Goal: Information Seeking & Learning: Learn about a topic

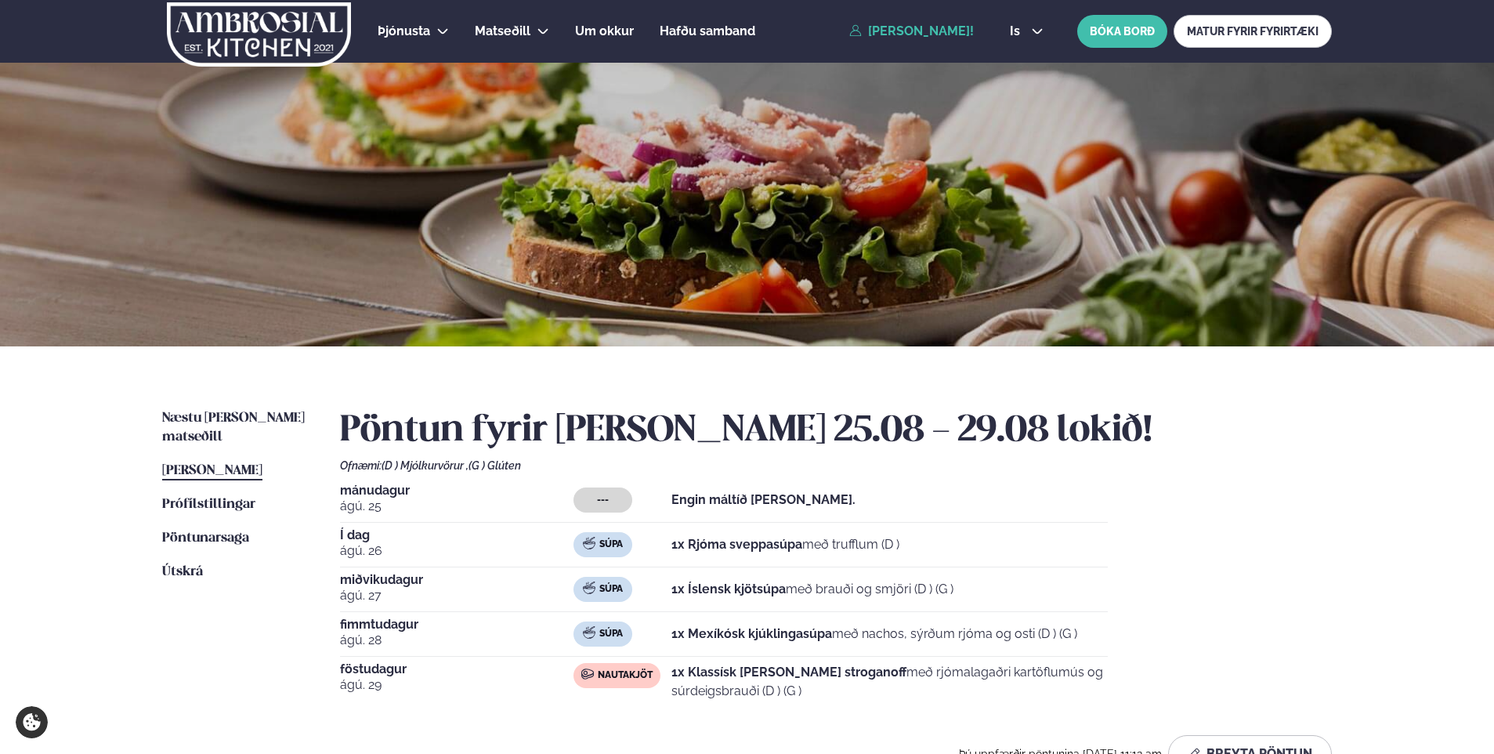
scroll to position [157, 0]
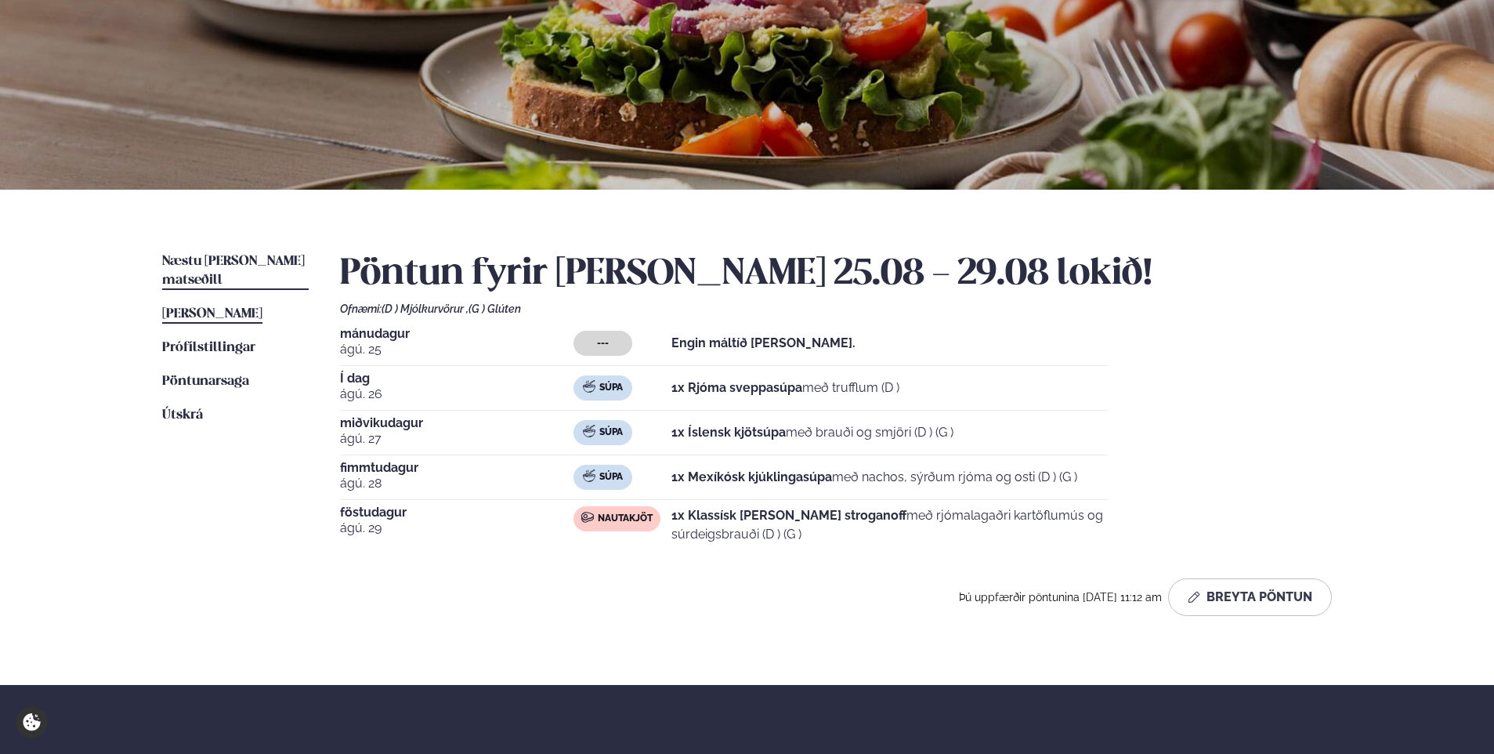
click at [237, 261] on span "Næstu [PERSON_NAME] matseðill" at bounding box center [233, 271] width 143 height 32
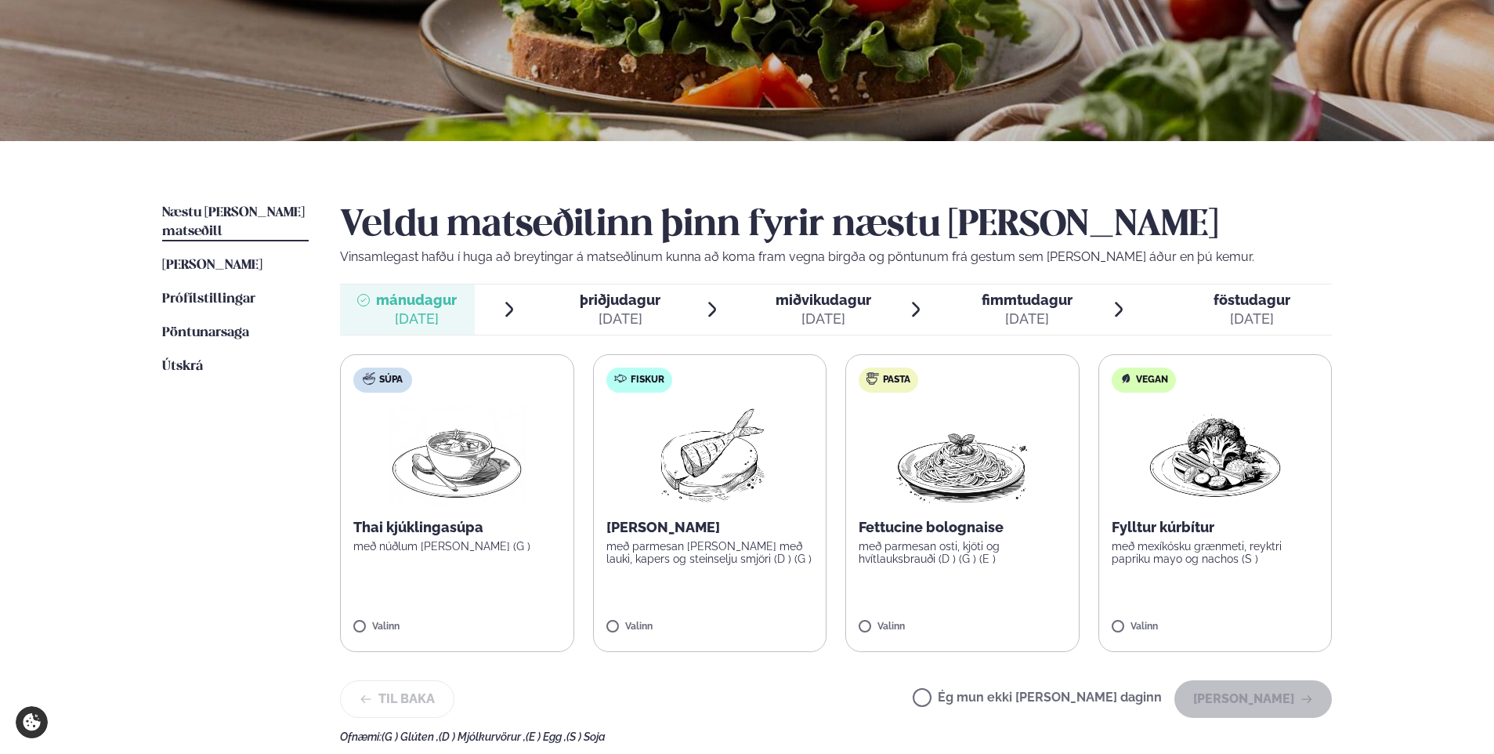
scroll to position [235, 0]
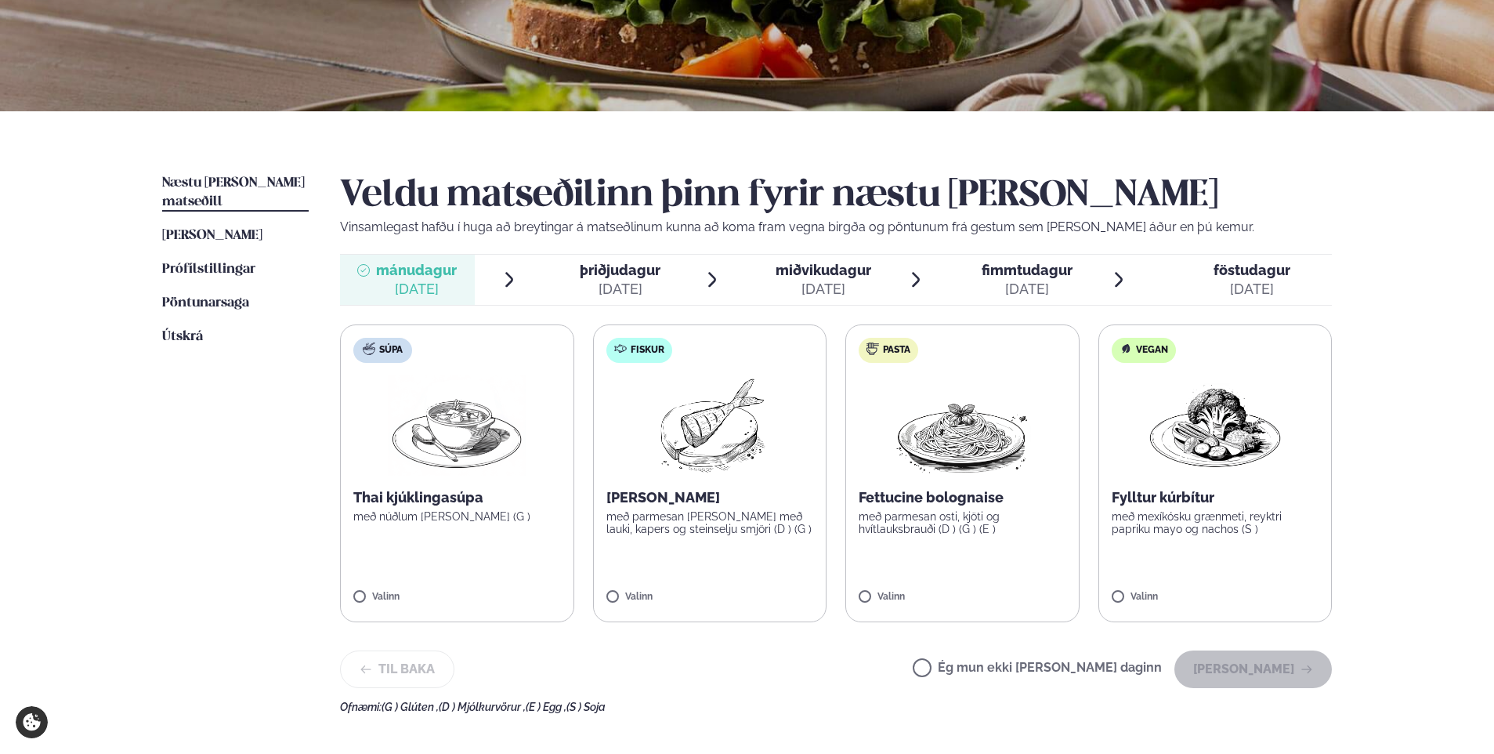
click at [623, 274] on span "þriðjudagur" at bounding box center [620, 270] width 81 height 16
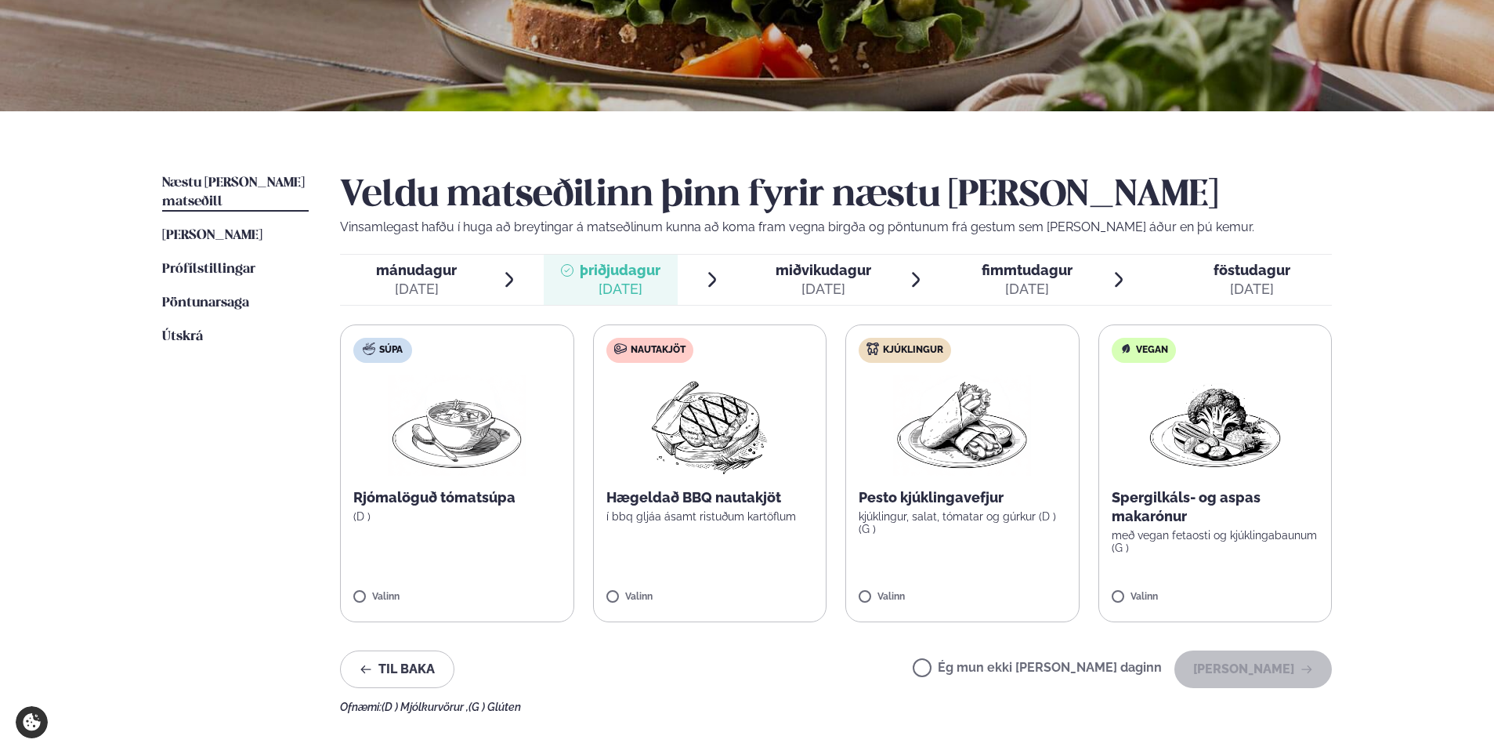
click at [777, 271] on span "miðvikudagur" at bounding box center [824, 270] width 96 height 16
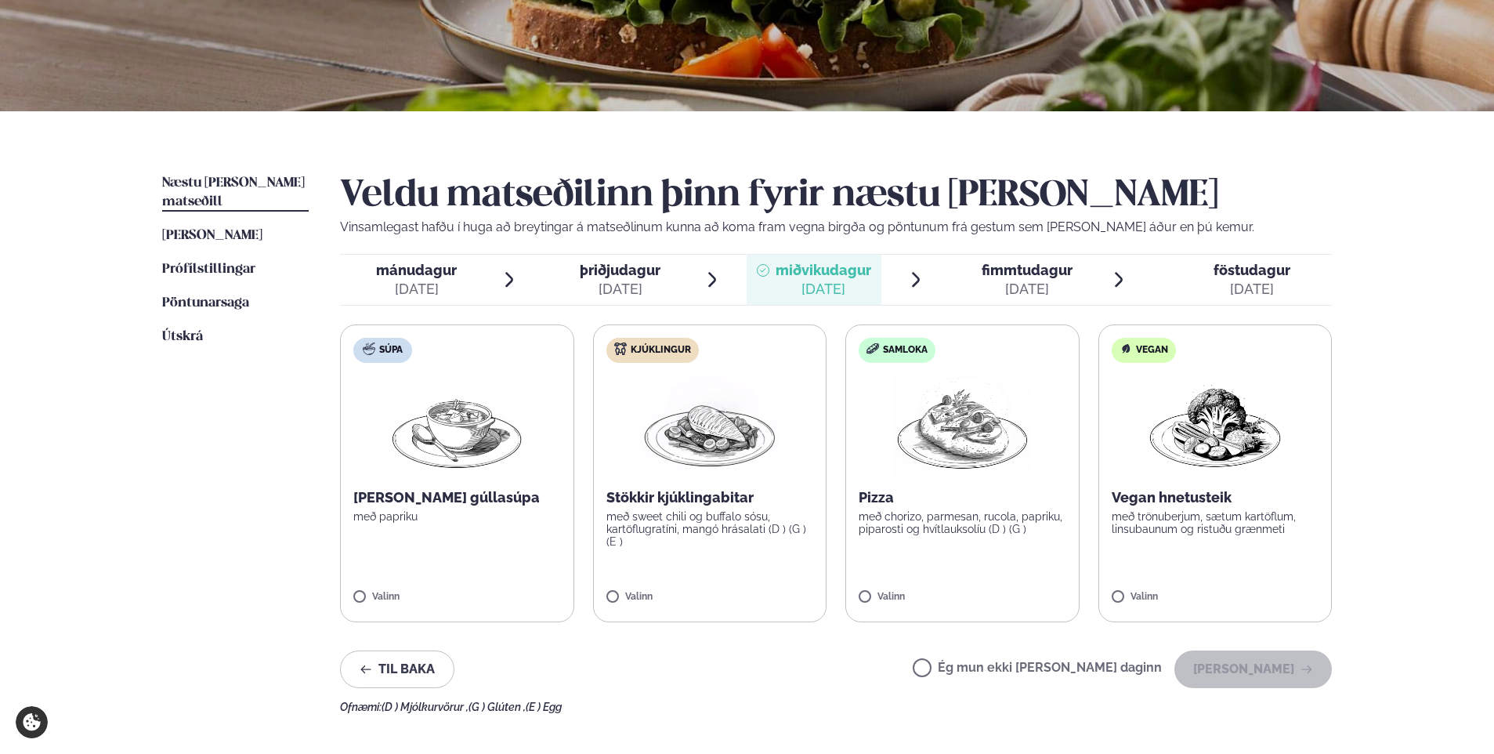
click at [973, 281] on div at bounding box center [969, 280] width 13 height 38
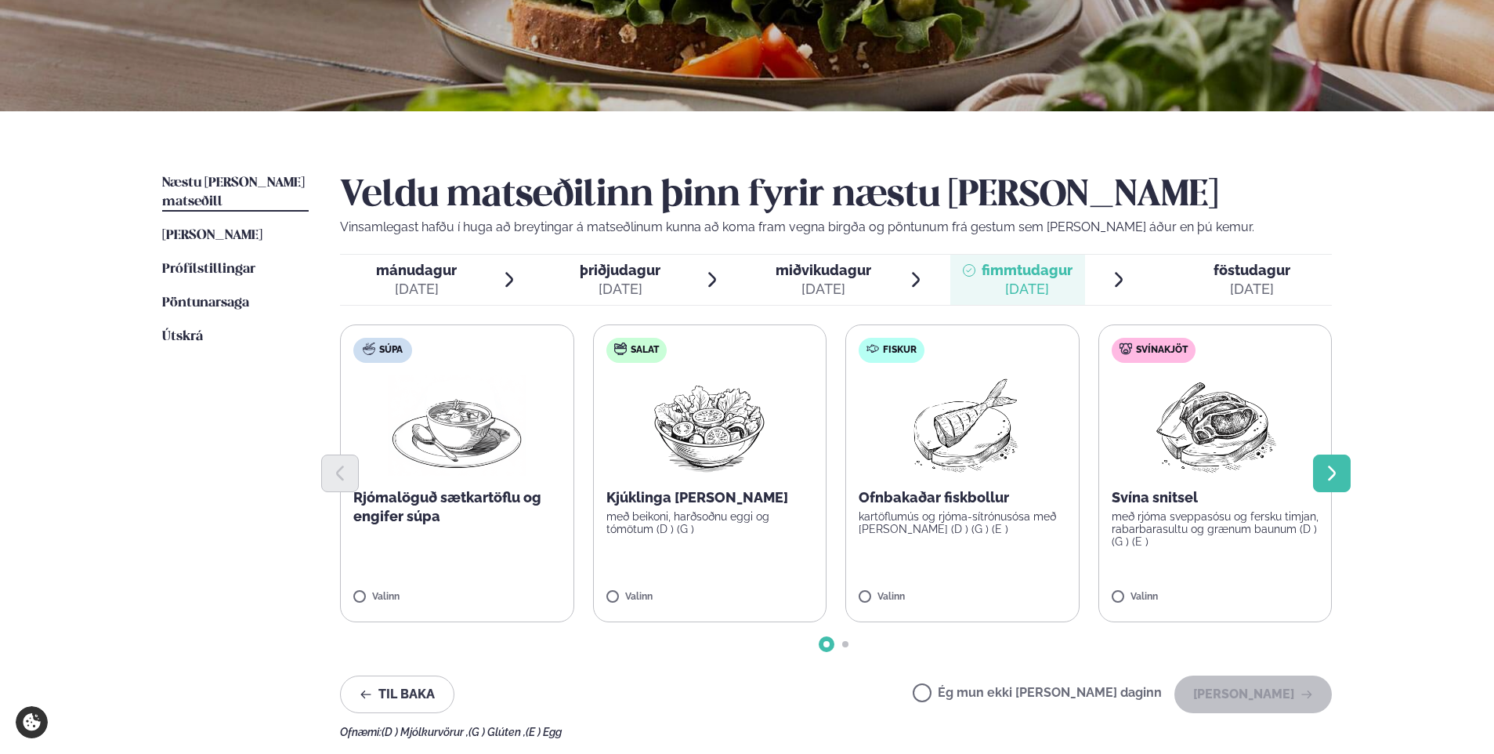
click at [1321, 473] on button "Next slide" at bounding box center [1332, 473] width 38 height 38
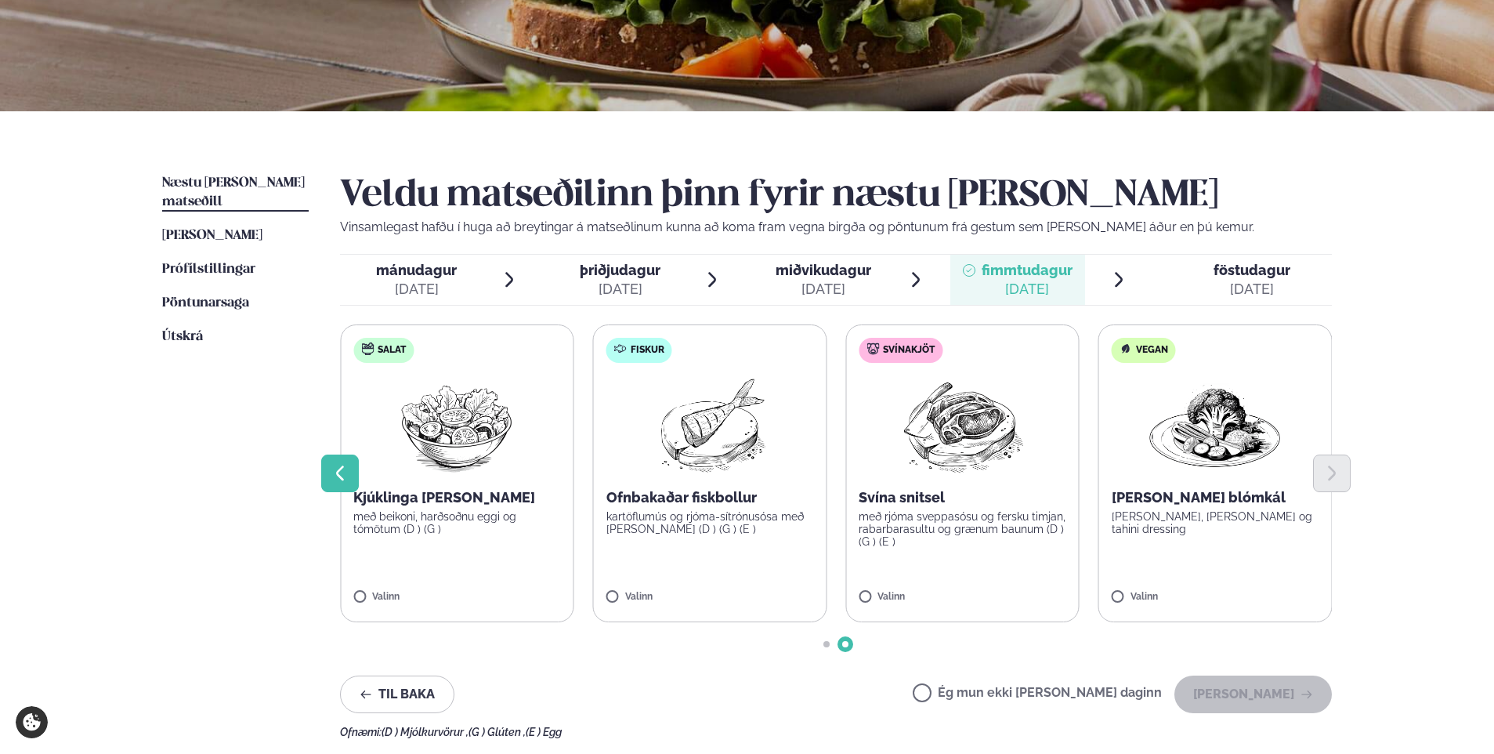
click at [346, 473] on icon "Previous slide" at bounding box center [340, 473] width 19 height 19
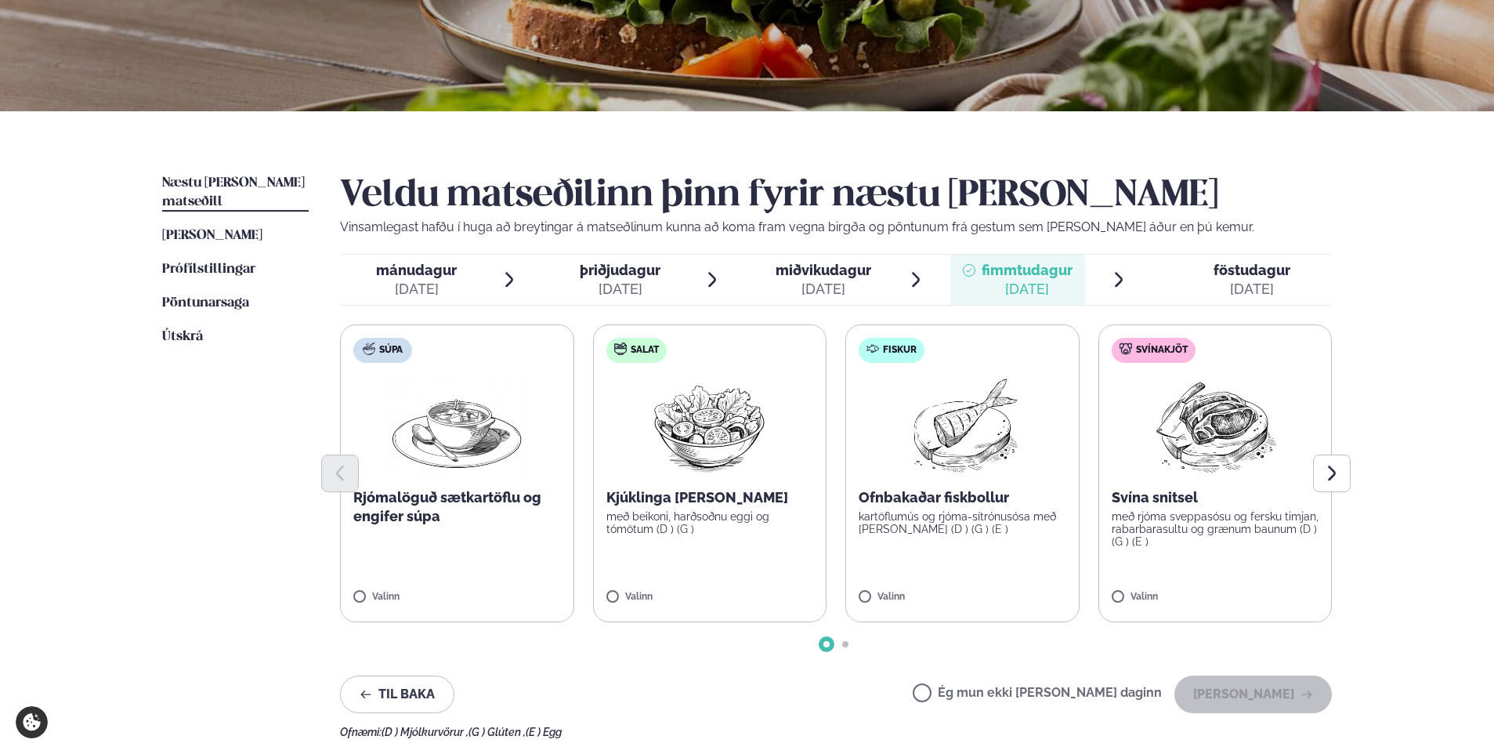
click at [1240, 279] on div "föstudagur fös." at bounding box center [1252, 270] width 77 height 19
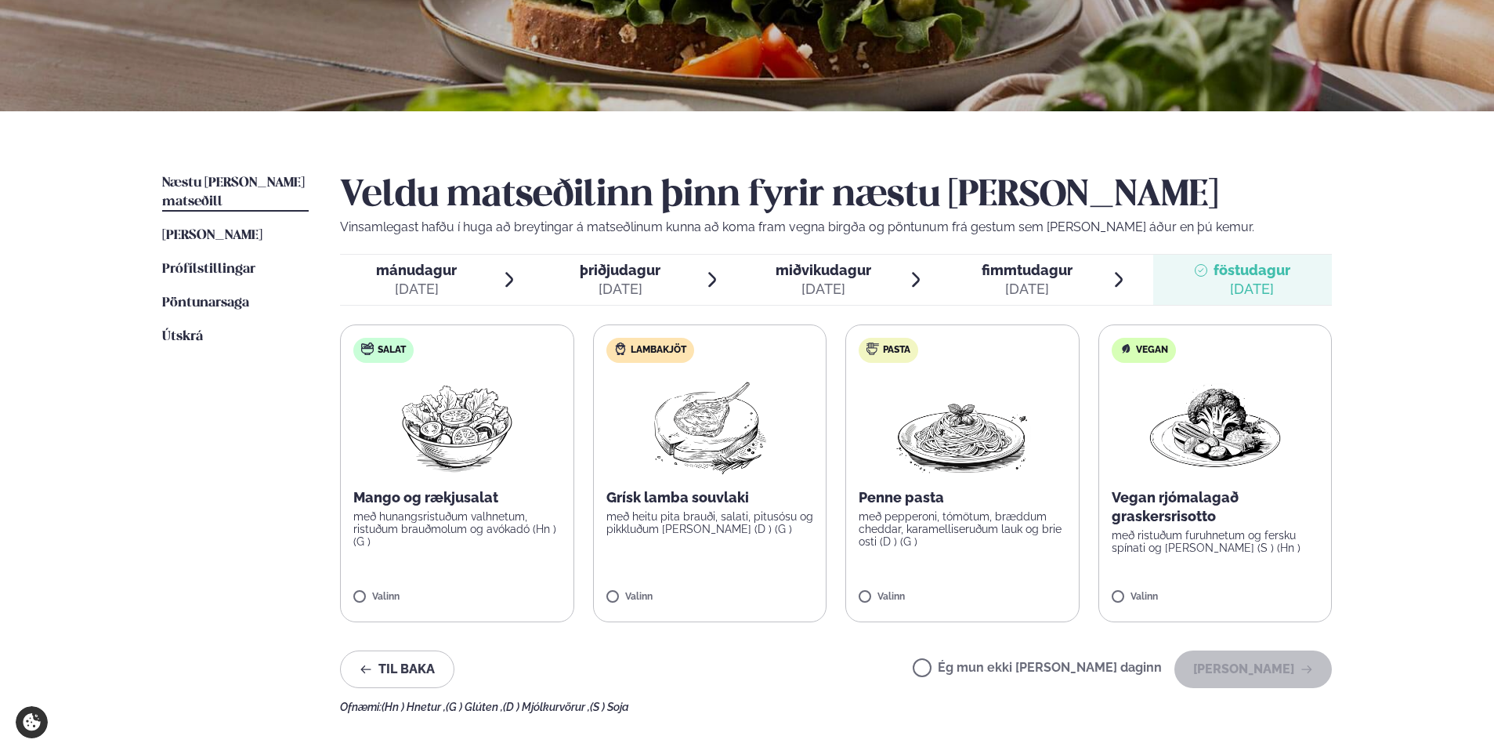
click at [402, 281] on div "[DATE]" at bounding box center [416, 289] width 81 height 19
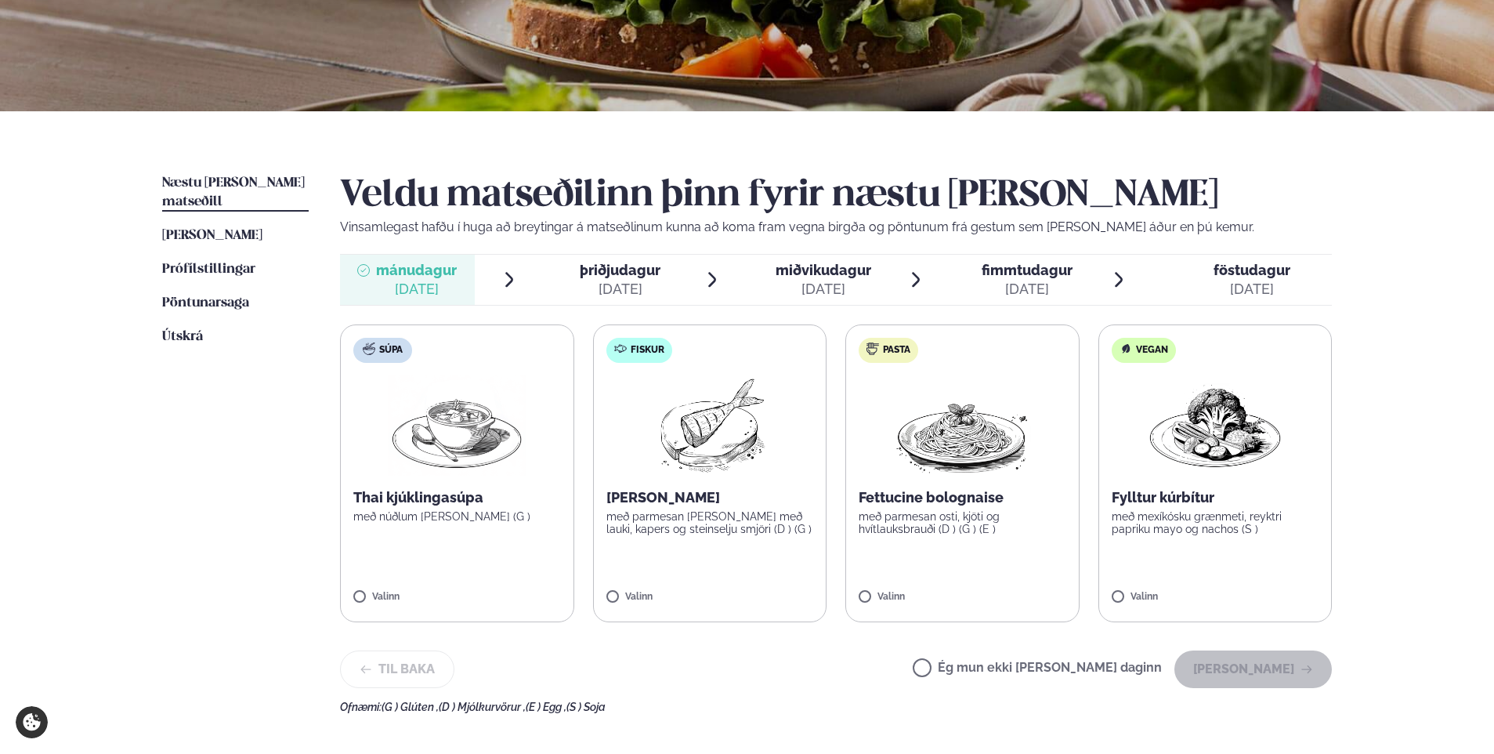
click at [580, 267] on span "þriðjudagur" at bounding box center [620, 270] width 81 height 16
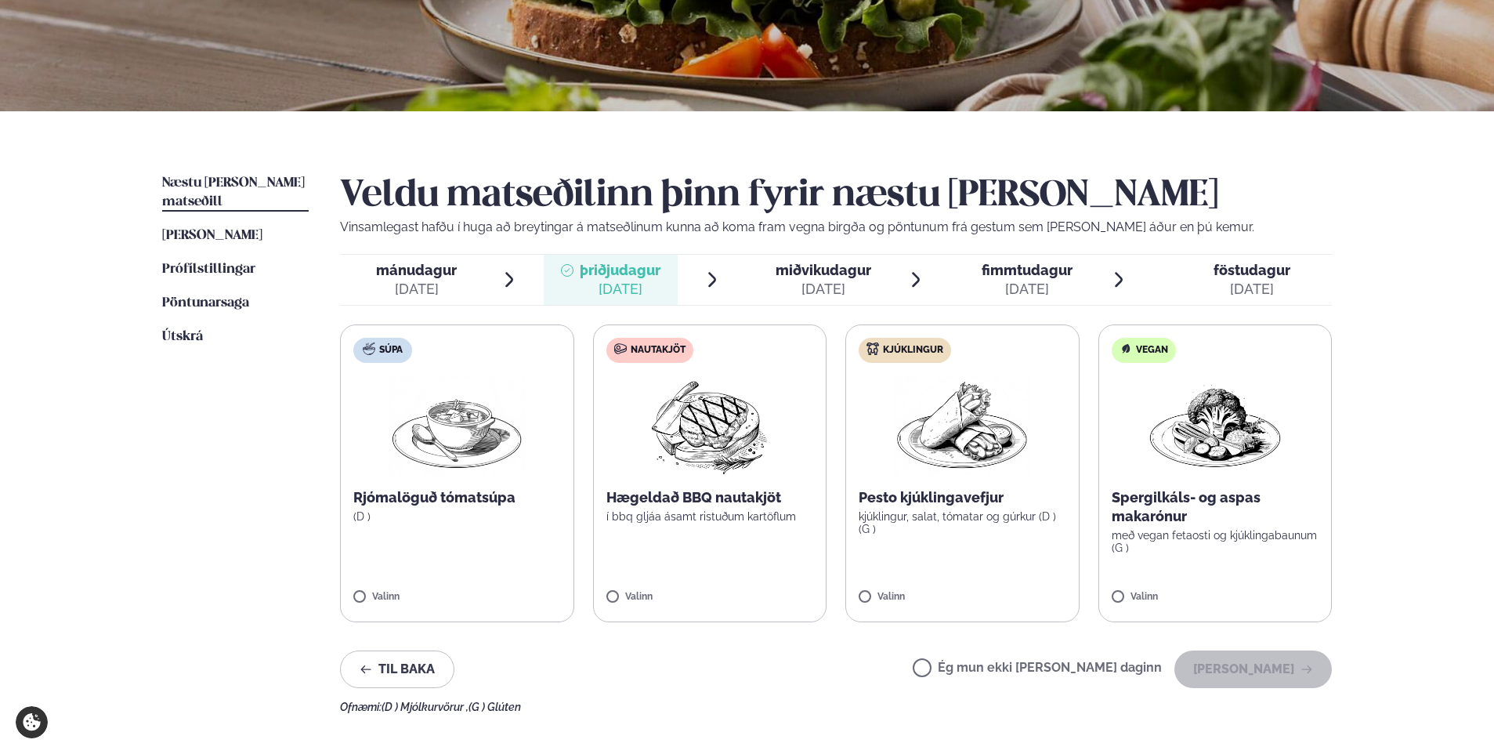
click at [784, 289] on div "[DATE]" at bounding box center [824, 289] width 96 height 19
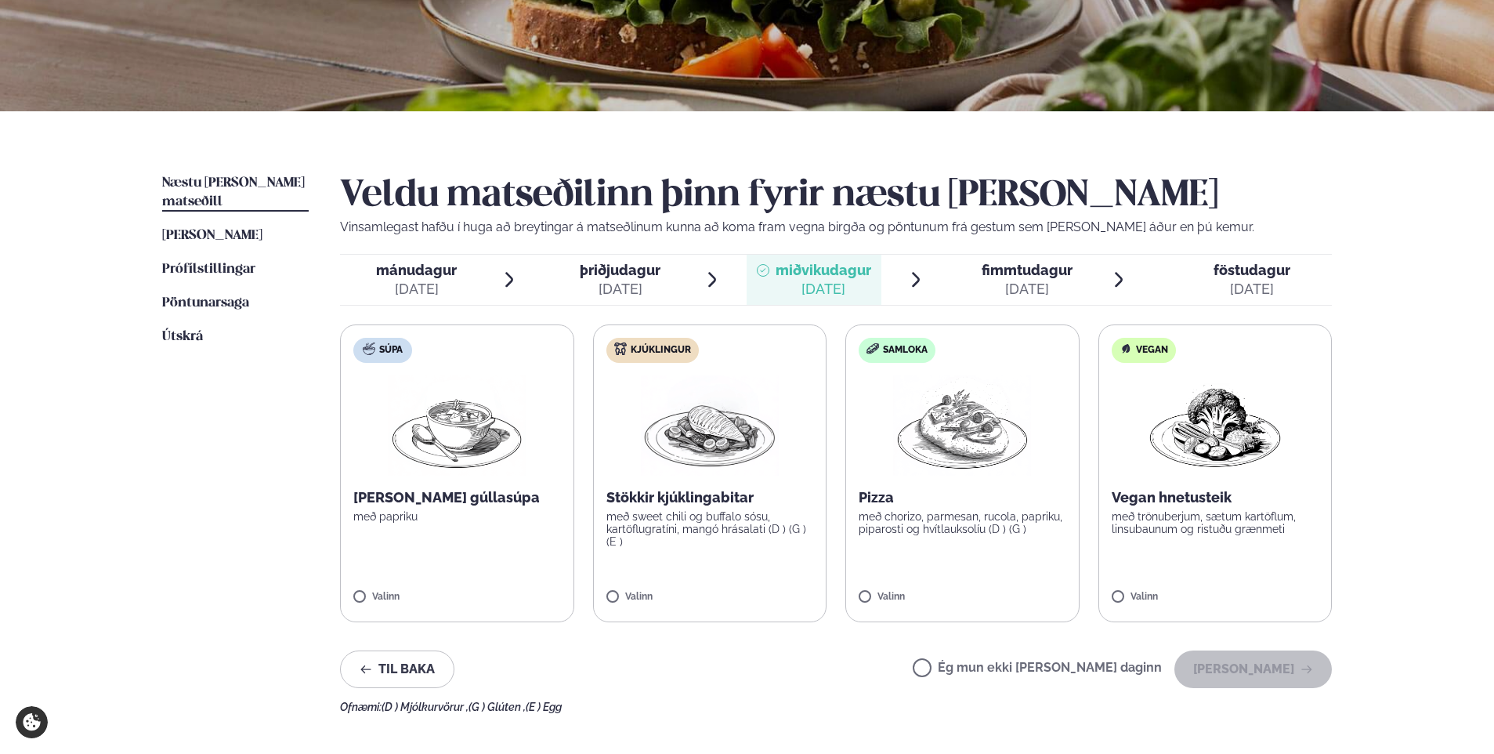
click at [968, 480] on label "Samloka Pizza með chorizo, parmesan, rucola, papriku, piparosti og hvítlauksolí…" at bounding box center [963, 473] width 234 height 298
